Goal: Find specific page/section: Find specific page/section

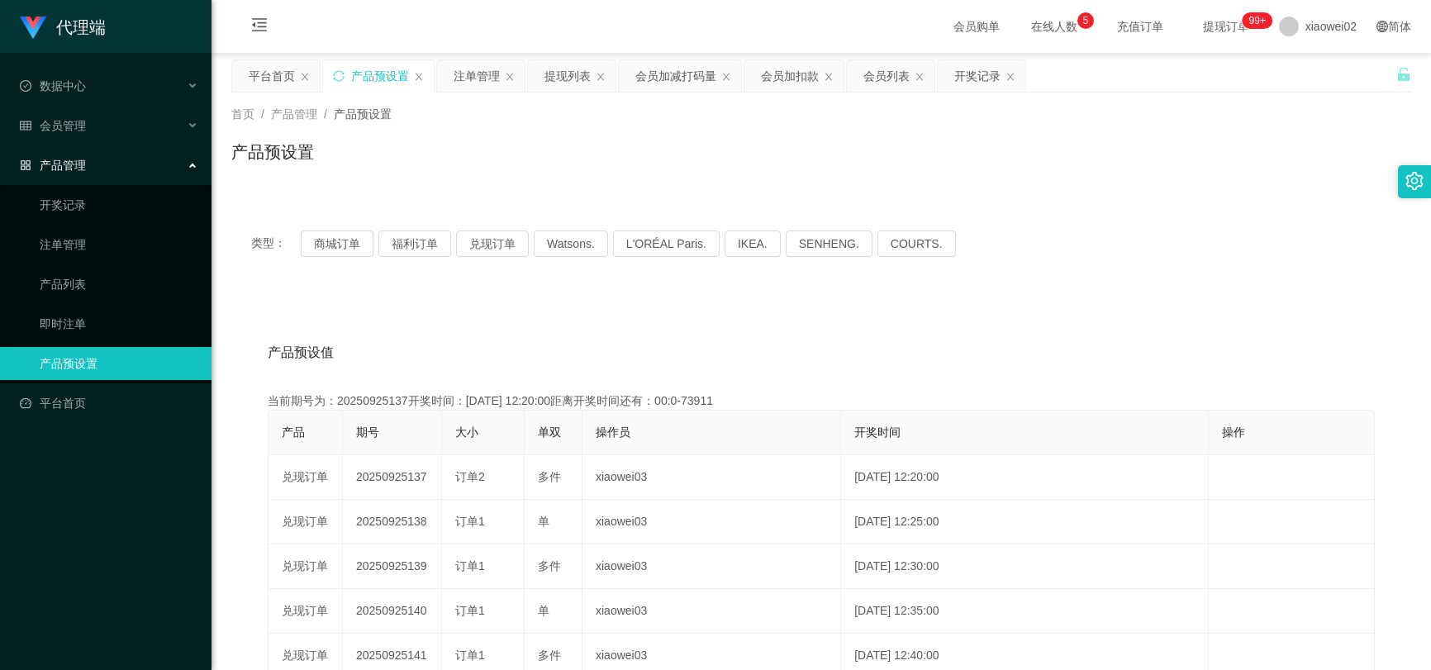
click at [742, 141] on div "产品预设置" at bounding box center [820, 159] width 1179 height 38
click at [770, 69] on div "会员加扣款" at bounding box center [790, 75] width 58 height 31
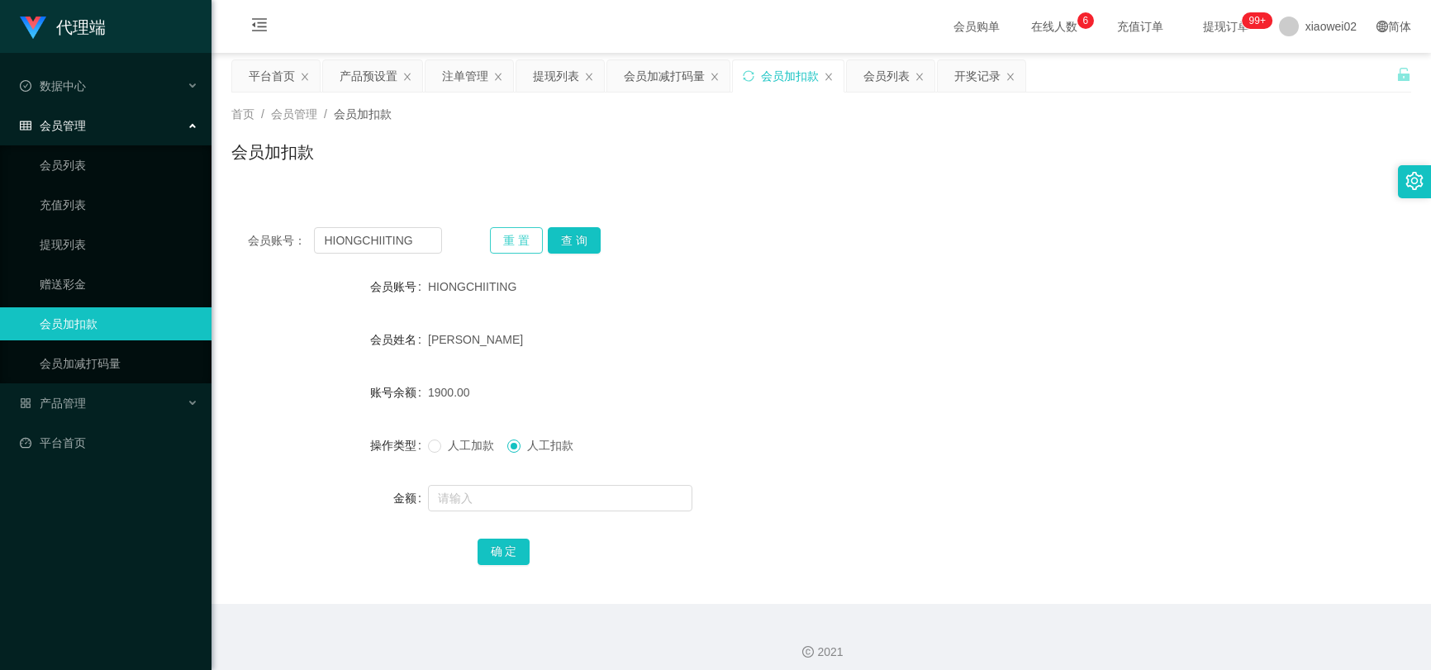
click at [524, 237] on button "重 置" at bounding box center [516, 240] width 53 height 26
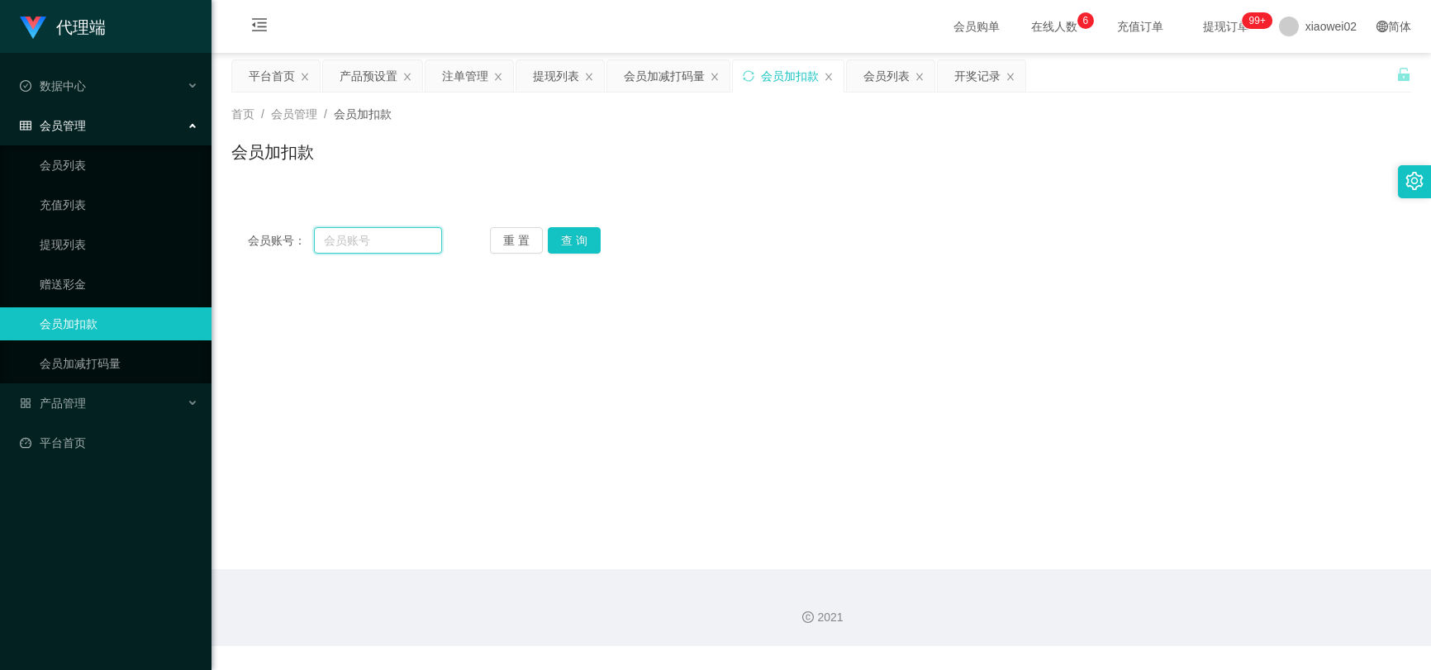
drag, startPoint x: 415, startPoint y: 232, endPoint x: 441, endPoint y: 231, distance: 25.6
click at [415, 232] on input "text" at bounding box center [377, 240] width 127 height 26
paste input "HIONGCHIITING"
type input "HIONGCHIITING"
click at [559, 233] on button "查 询" at bounding box center [574, 240] width 53 height 26
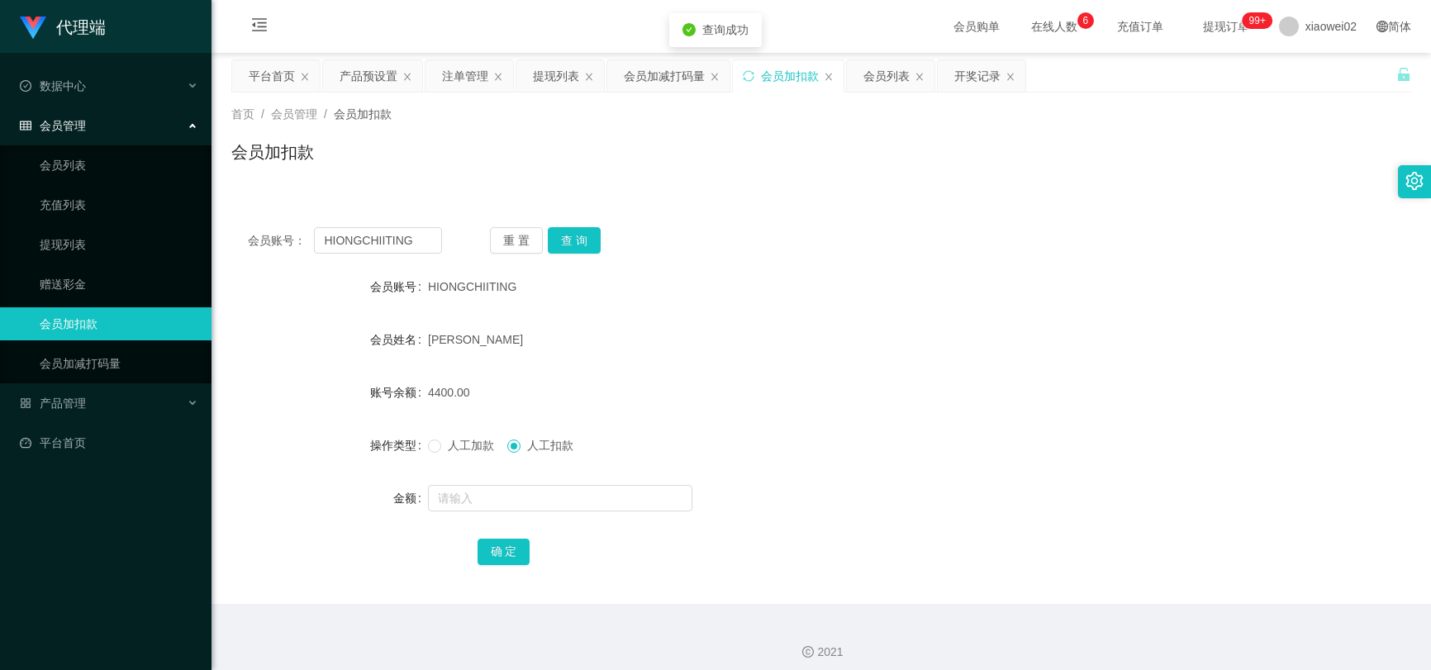
click at [767, 245] on div "会员账号： HIONGCHIITING 重 置 查 询" at bounding box center [820, 240] width 1179 height 26
click at [576, 247] on button "查 询" at bounding box center [574, 240] width 53 height 26
click at [867, 314] on form "会员账号 HIONGCHIITING 会员姓名 [PERSON_NAME] 账号余额 4400.00 操作类型 人工加款 人工扣款 金额 确 定" at bounding box center [820, 418] width 1179 height 297
click at [916, 292] on div "HIONGCHIITING" at bounding box center [772, 286] width 688 height 33
click at [879, 76] on div "会员列表" at bounding box center [886, 75] width 46 height 31
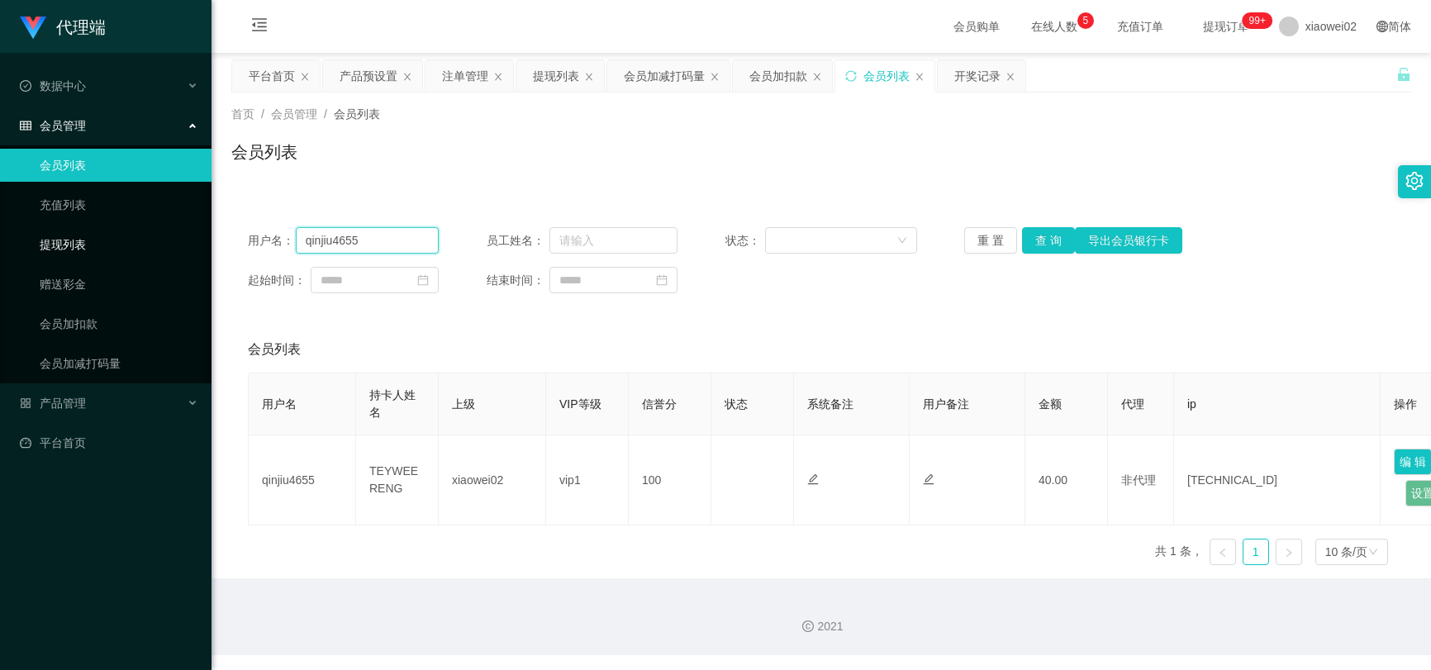
drag, startPoint x: 389, startPoint y: 235, endPoint x: 173, endPoint y: 238, distance: 216.4
click at [173, 239] on section "代理端 数据中心 会员管理 会员列表 充值列表 提现列表 赠送彩金 会员加扣款 会员加减打码量 产品管理 开奖记录 注单管理 产品列表 即时注单 产品预设置 …" at bounding box center [715, 327] width 1431 height 655
paste input "HIONGCHIITING"
type input "HIONGCHIITING"
click at [1050, 242] on button "查 询" at bounding box center [1048, 240] width 53 height 26
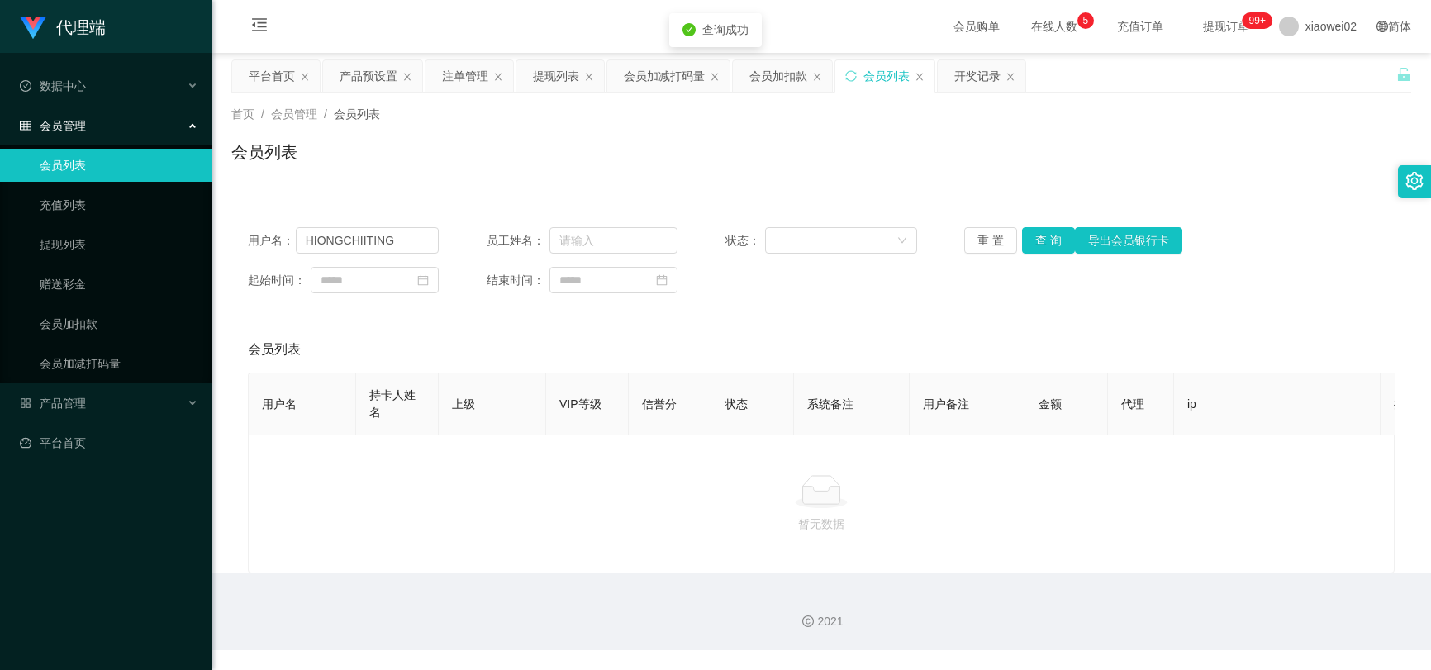
click at [1029, 310] on div "用户名： HIONGCHIITING 员工姓名： 状态： 重 置 查 询 导出会员银行卡 起始时间： 结束时间：" at bounding box center [820, 260] width 1179 height 99
click at [1009, 135] on div "首页 / 会员管理 / 会员列表 / 会员列表" at bounding box center [820, 142] width 1179 height 72
click at [466, 79] on div "注单管理" at bounding box center [465, 75] width 46 height 31
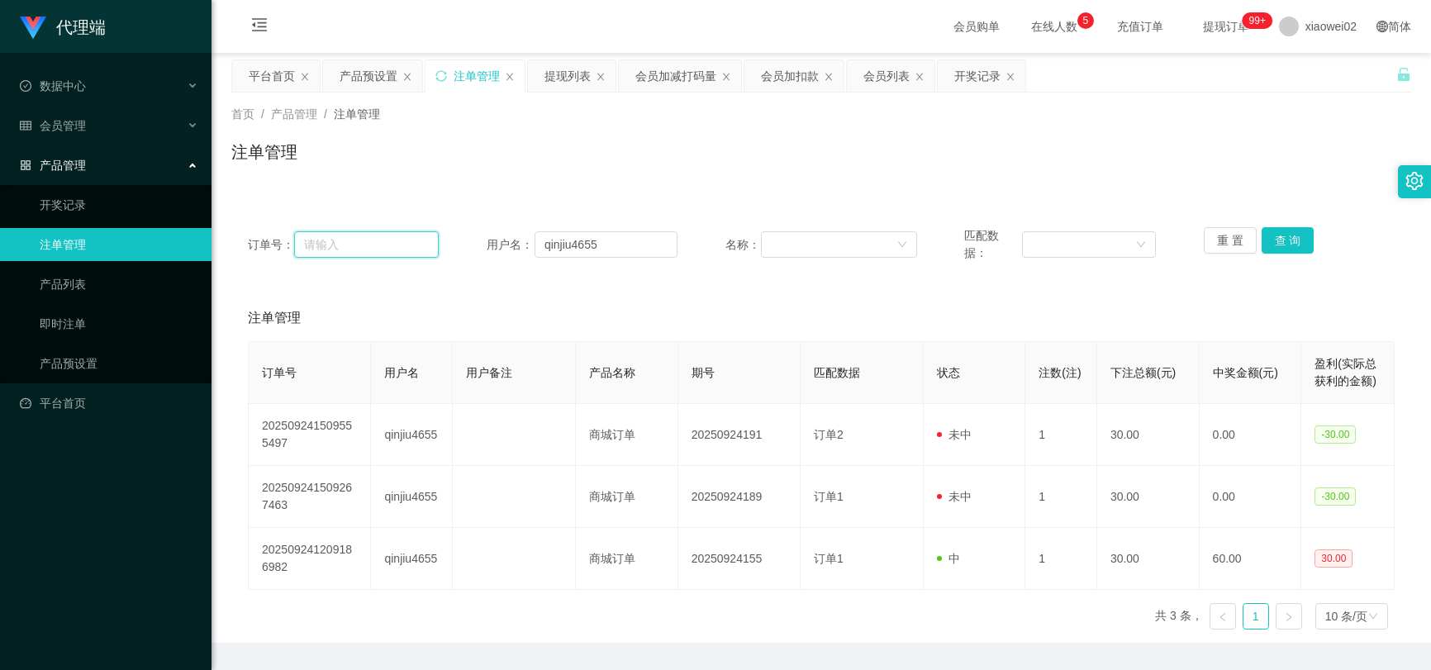
drag, startPoint x: 397, startPoint y: 241, endPoint x: 442, endPoint y: 230, distance: 45.9
click at [397, 241] on input "text" at bounding box center [366, 244] width 145 height 26
paste input "HIONGCHIITING"
type input "HIONGCHIITING"
drag, startPoint x: 402, startPoint y: 242, endPoint x: 80, endPoint y: 235, distance: 322.2
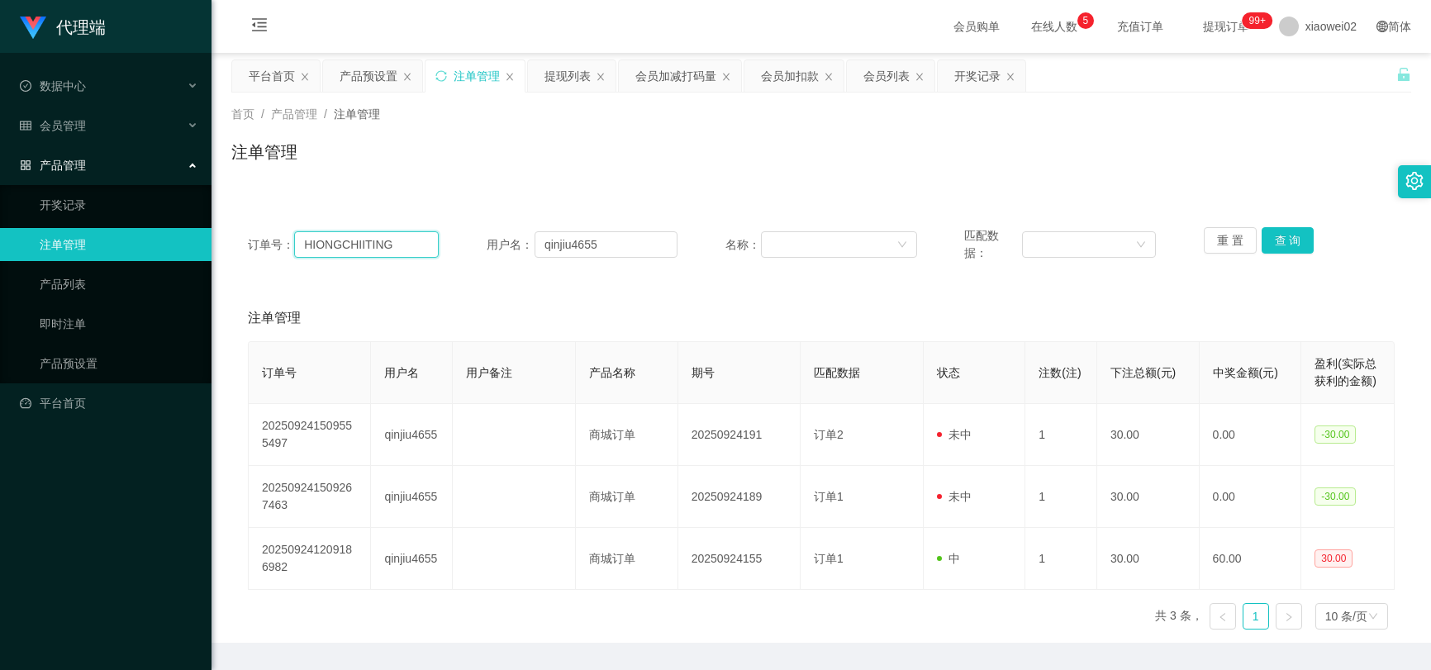
click at [80, 235] on section "代理端 数据中心 会员管理 会员列表 充值列表 提现列表 赠送彩金 会员加扣款 会员加减打码量 产品管理 开奖记录 注单管理 产品列表 即时注单 产品预设置 …" at bounding box center [715, 359] width 1431 height 719
drag, startPoint x: 634, startPoint y: 244, endPoint x: 326, endPoint y: 244, distance: 308.1
click at [326, 244] on div "订单号： 用户名： qinjiu4655 名称： 匹配数据： 重 置 查 询" at bounding box center [821, 244] width 1146 height 35
paste input "HIONGCHIITING"
type input "HIONGCHIITING"
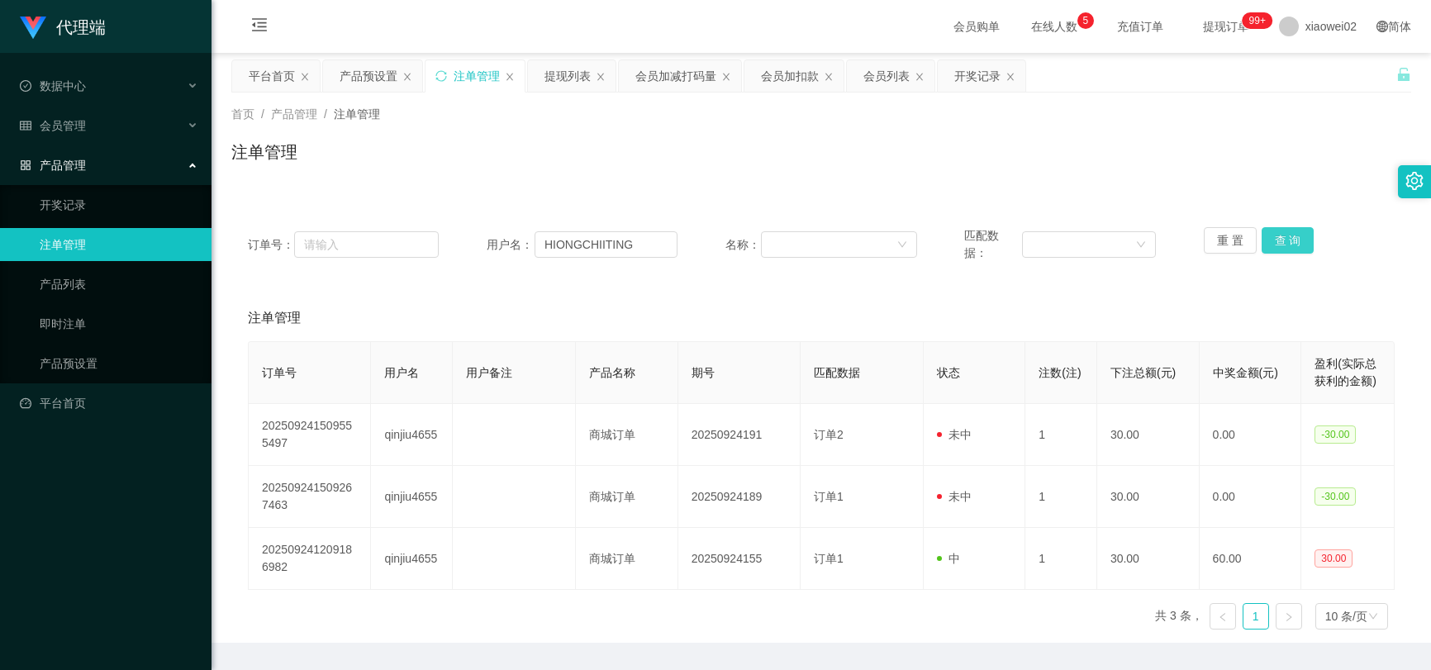
click at [1284, 240] on button "查 询" at bounding box center [1287, 240] width 53 height 26
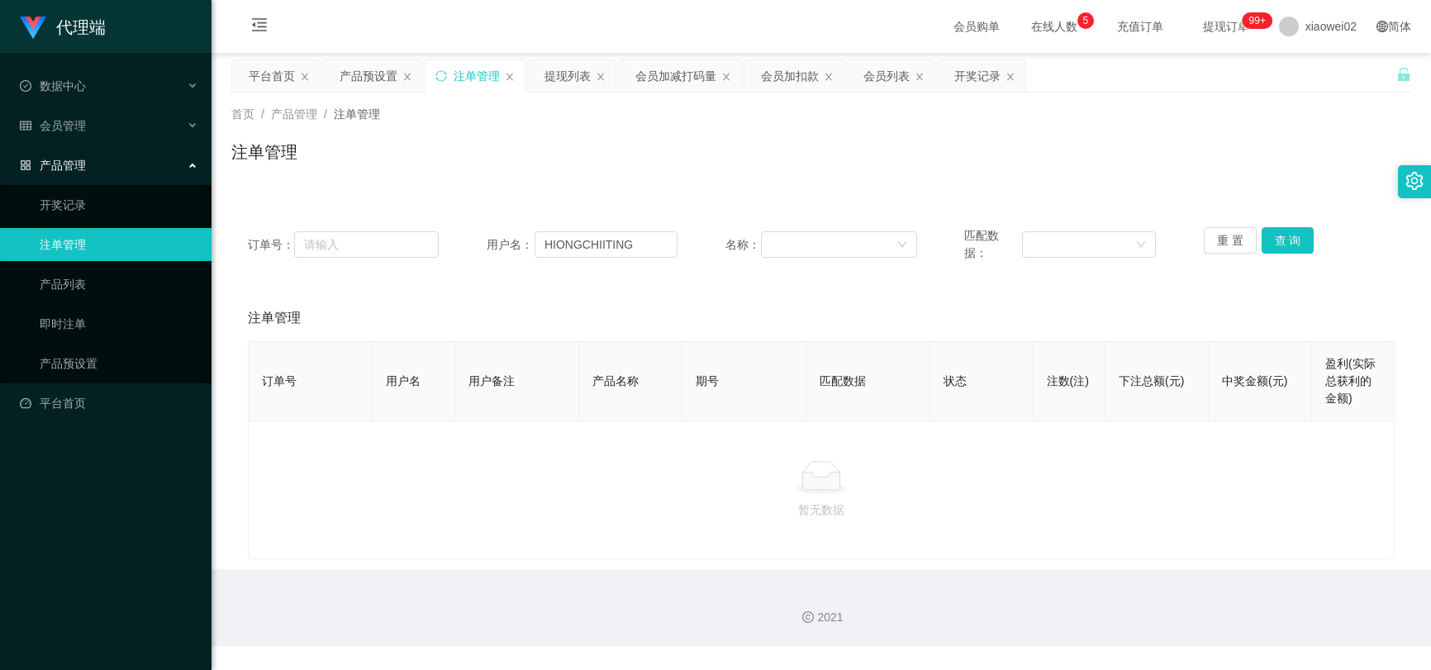
click at [844, 316] on div "注单管理" at bounding box center [821, 318] width 1146 height 46
click at [843, 316] on div "注单管理" at bounding box center [821, 318] width 1146 height 46
